Goal: Task Accomplishment & Management: Use online tool/utility

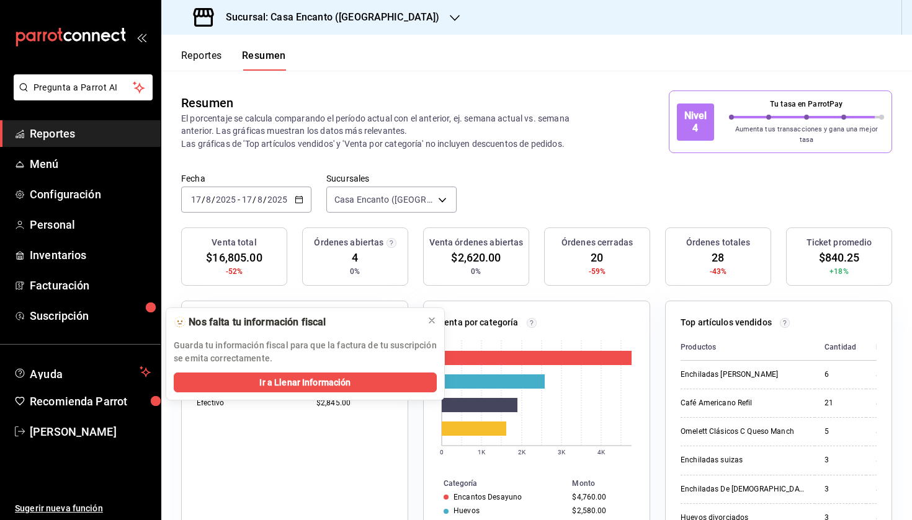
click at [435, 94] on div "Resumen" at bounding box center [388, 103] width 415 height 19
click at [86, 165] on span "Menú" at bounding box center [90, 164] width 121 height 17
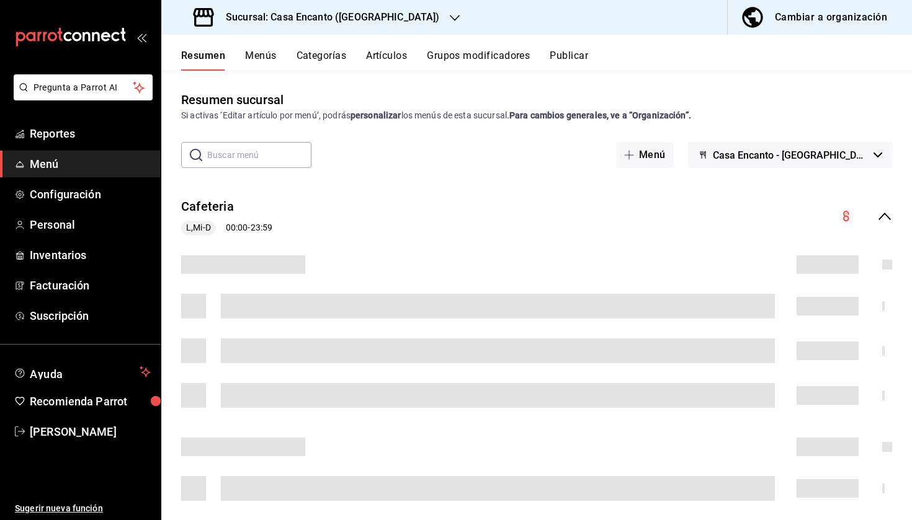
click at [403, 57] on button "Artículos" at bounding box center [386, 60] width 41 height 21
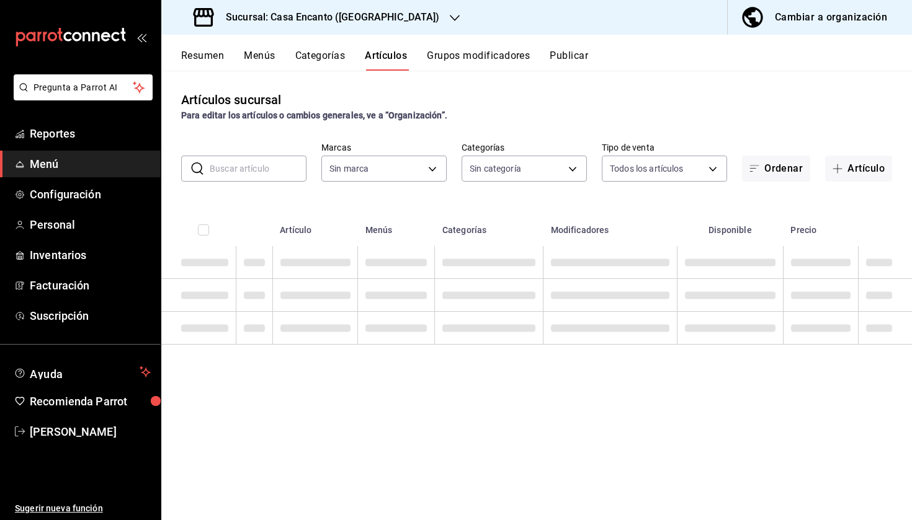
type input "dbeee84c-e3f2-405f-87ec-4bd3096e6bed"
type input "adee7c60-f697-4edf-8950-ecb6c700e989,491bbf86-ef23-4733-b802-d8c40a2bb3cc,aaf78…"
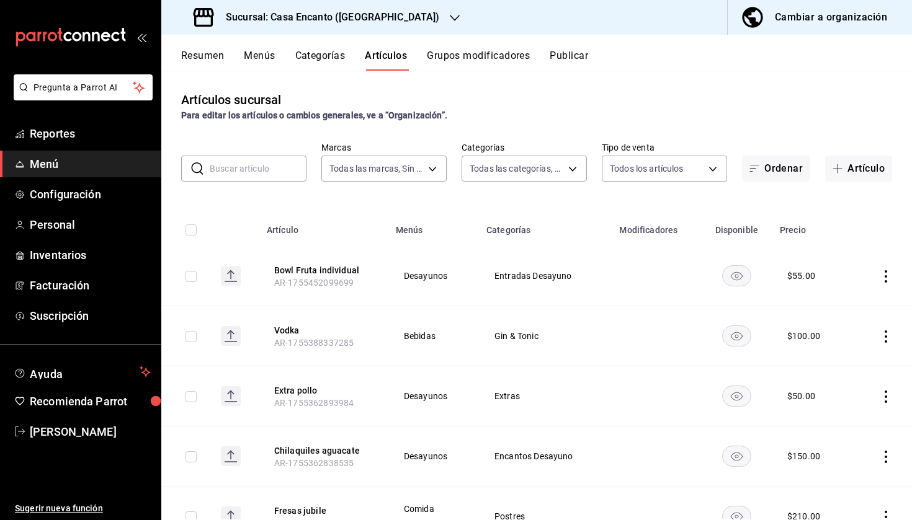
click at [280, 167] on input "text" at bounding box center [258, 168] width 97 height 25
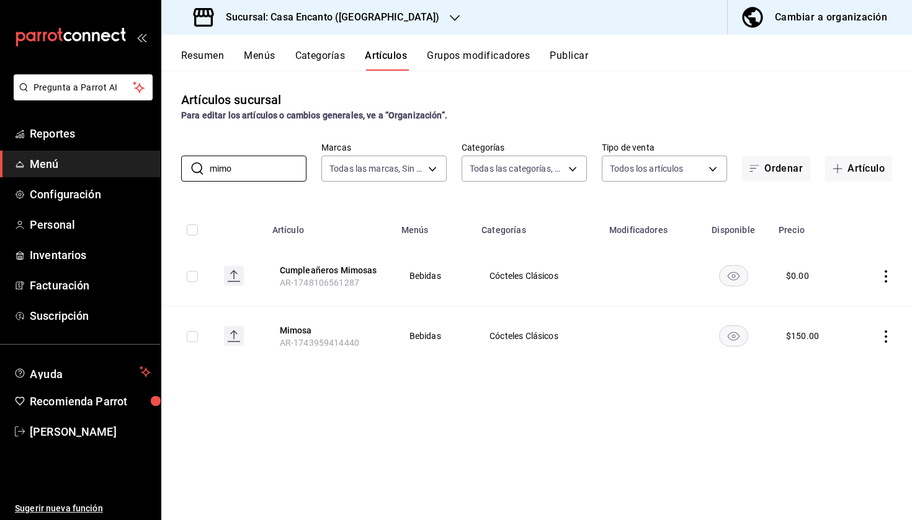
type input "mimo"
click at [886, 336] on icon "actions" at bounding box center [885, 337] width 2 height 12
click at [571, 471] on div at bounding box center [456, 260] width 912 height 520
click at [889, 337] on icon "actions" at bounding box center [885, 337] width 12 height 12
click at [846, 365] on span "Editar" at bounding box center [848, 365] width 32 height 13
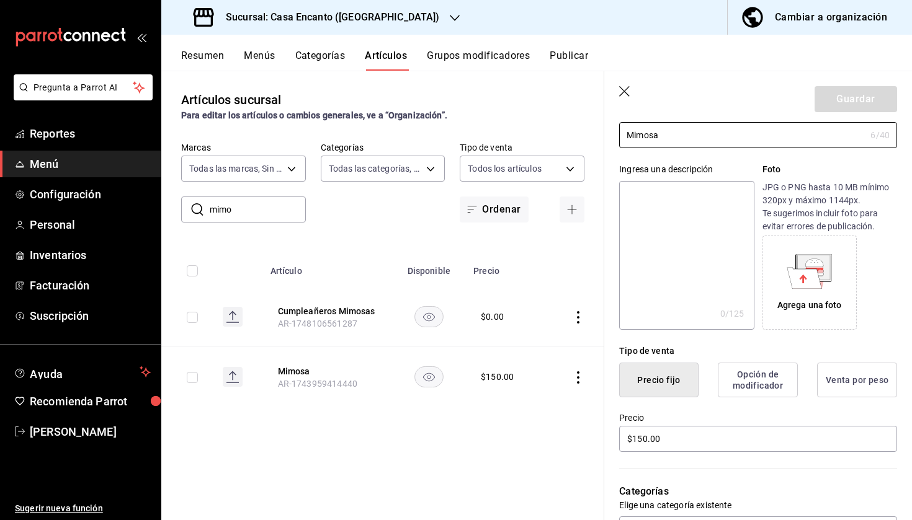
scroll to position [107, 0]
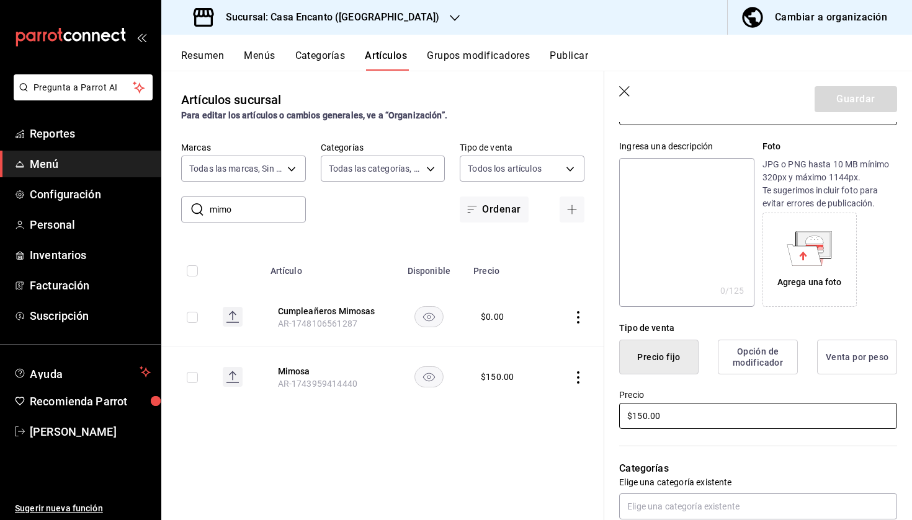
click at [671, 417] on input "$150.00" at bounding box center [758, 416] width 278 height 26
type input "$1.00"
type input "$90.00"
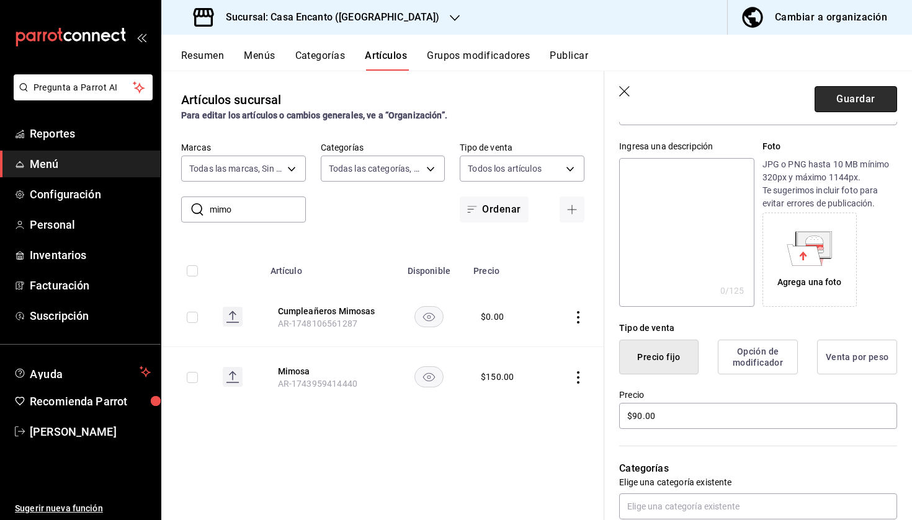
click at [855, 92] on button "Guardar" at bounding box center [855, 99] width 82 height 26
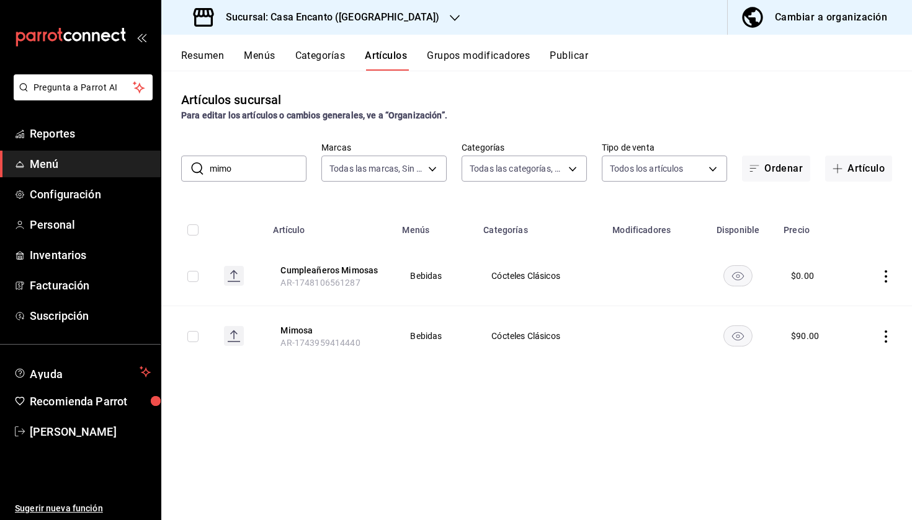
click at [572, 43] on div "Resumen Menús Categorías Artículos Grupos modificadores Publicar" at bounding box center [536, 53] width 750 height 36
click at [577, 61] on button "Publicar" at bounding box center [568, 60] width 38 height 21
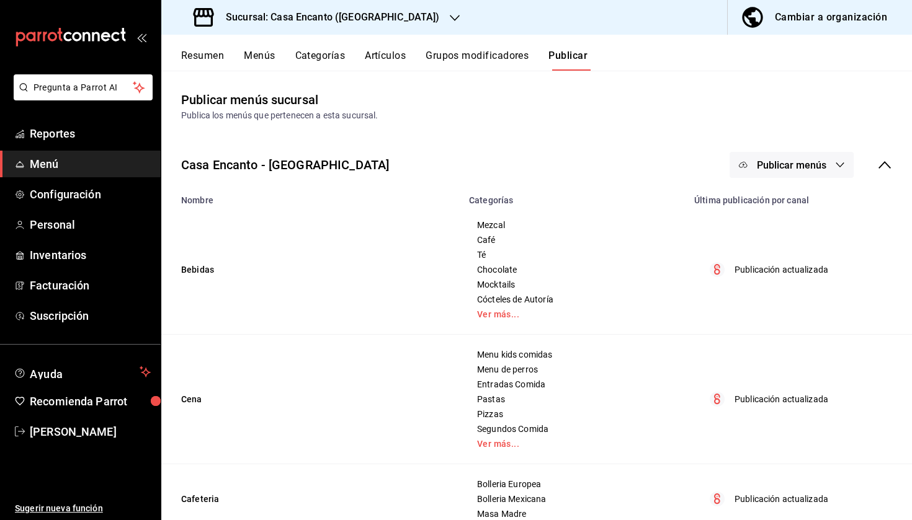
click at [801, 165] on span "Publicar menús" at bounding box center [791, 165] width 69 height 12
click at [784, 207] on span "Punto de venta" at bounding box center [809, 205] width 60 height 13
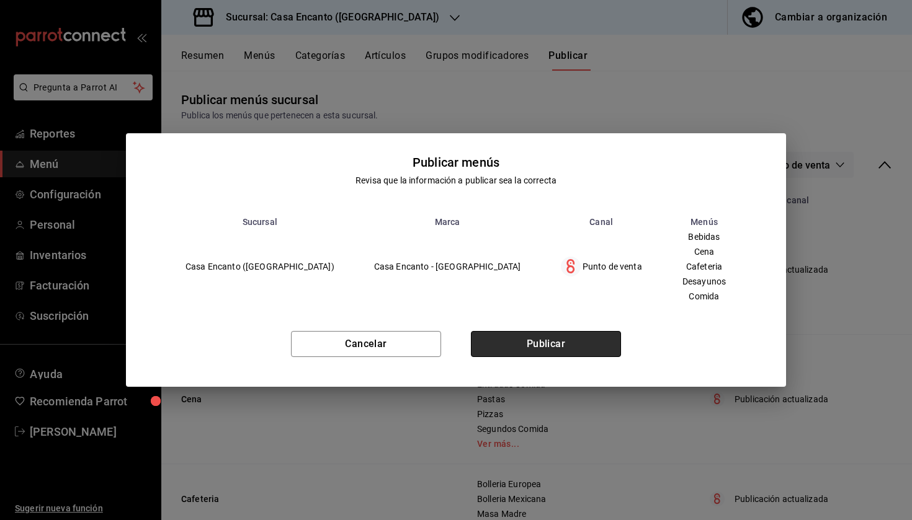
click at [551, 345] on button "Publicar" at bounding box center [546, 344] width 150 height 26
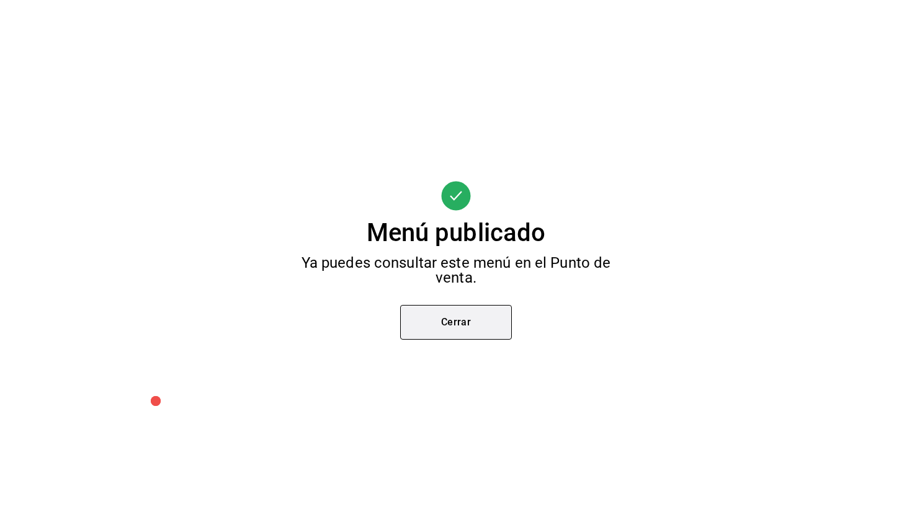
click at [448, 325] on button "Cerrar" at bounding box center [456, 322] width 112 height 35
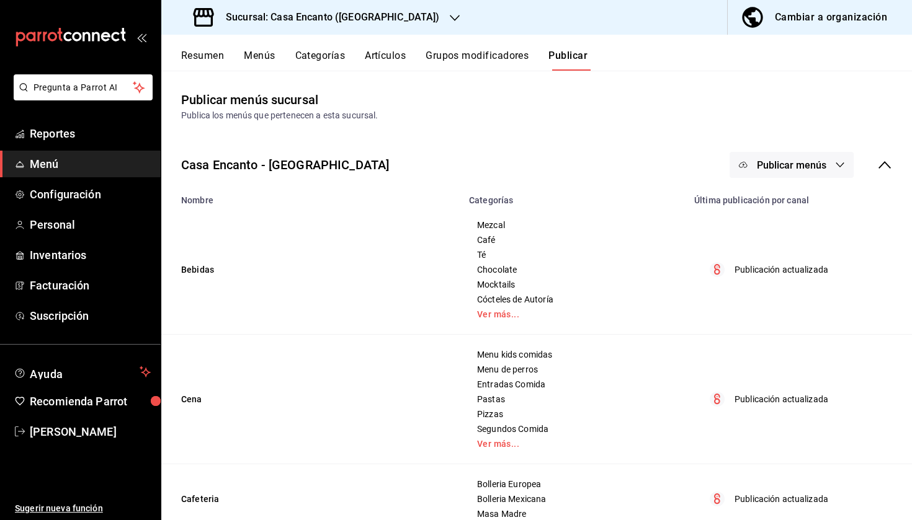
click at [788, 151] on div "Casa Encanto - [GEOGRAPHIC_DATA] Publicar menús" at bounding box center [536, 165] width 750 height 46
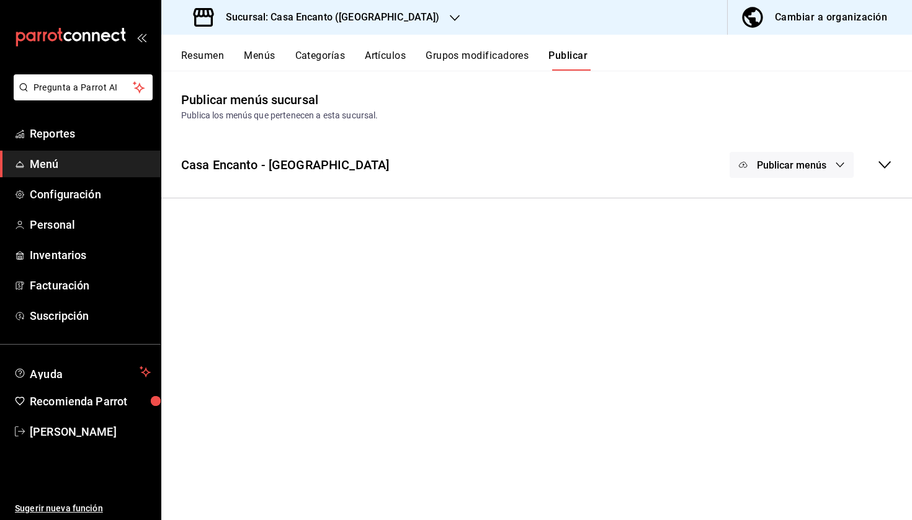
click at [791, 166] on span "Publicar menús" at bounding box center [791, 165] width 69 height 12
click at [772, 203] on div at bounding box center [762, 205] width 35 height 20
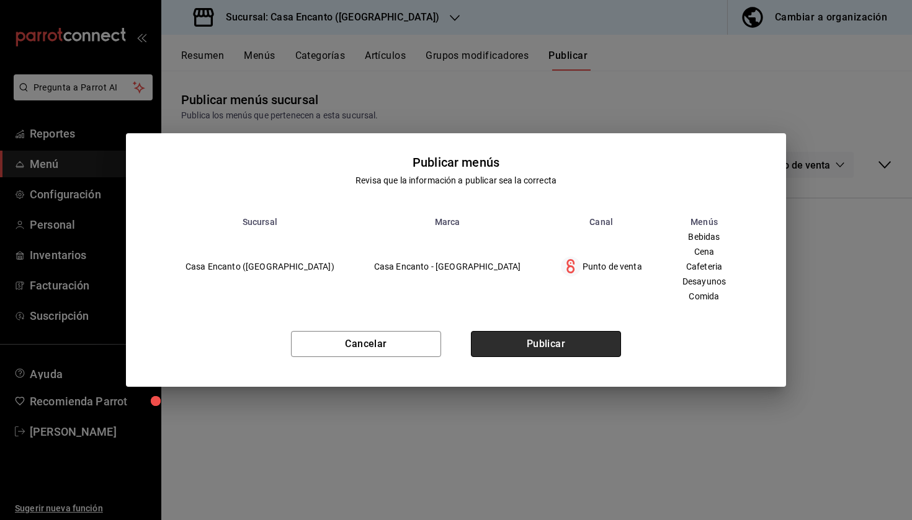
click at [575, 338] on button "Publicar" at bounding box center [546, 344] width 150 height 26
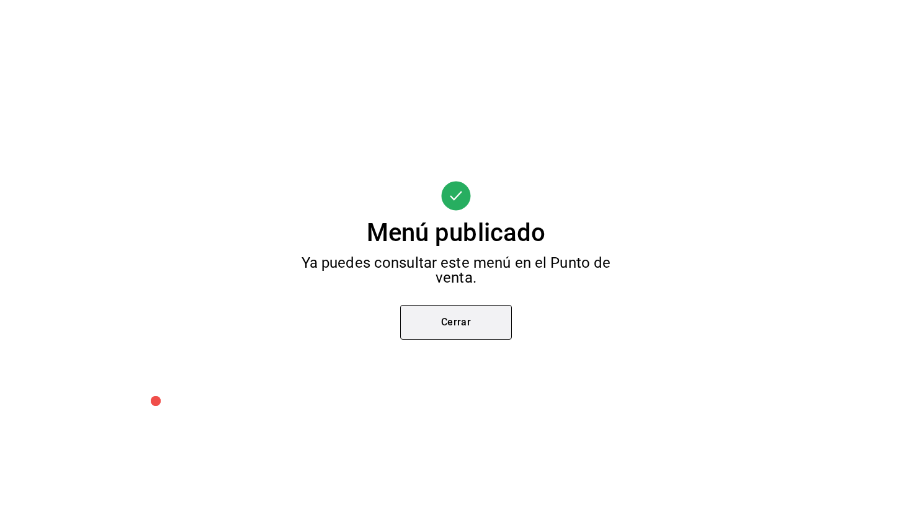
click at [495, 328] on button "Cerrar" at bounding box center [456, 322] width 112 height 35
